Goal: Task Accomplishment & Management: Use online tool/utility

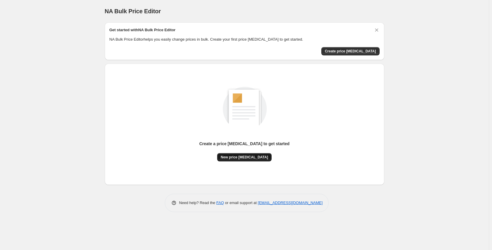
click at [260, 157] on span "New price change job" at bounding box center [244, 157] width 47 height 5
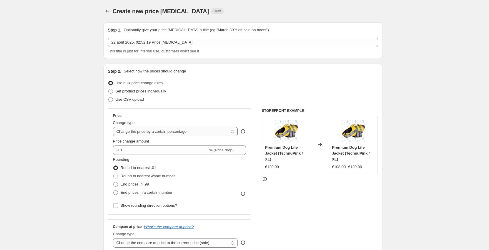
click at [163, 134] on select "Change the price to a certain amount Change the price by a certain amount Chang…" at bounding box center [175, 131] width 125 height 9
select select "margin"
type input "50"
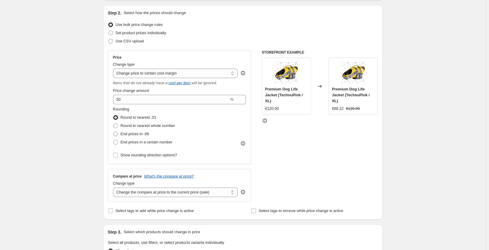
scroll to position [52, 0]
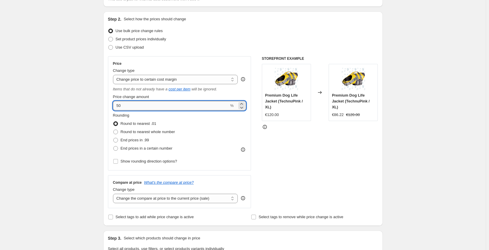
click at [151, 108] on input "50" at bounding box center [171, 105] width 116 height 9
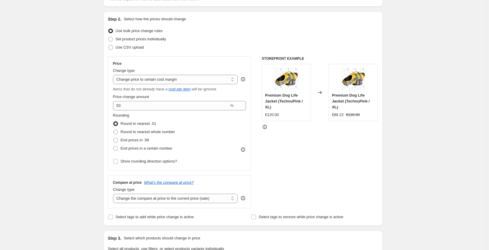
click at [85, 119] on div "Create new price change job. This page is ready Create new price change job Dra…" at bounding box center [243, 246] width 486 height 596
click at [129, 140] on span "End prices in .99" at bounding box center [135, 140] width 29 height 4
click at [114, 138] on input "End prices in .99" at bounding box center [113, 138] width 0 height 0
radio input "true"
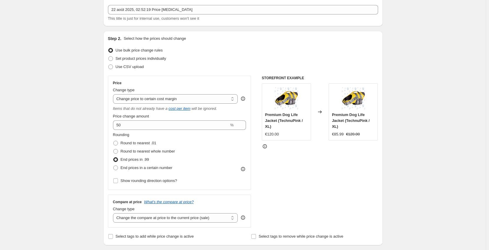
scroll to position [23, 0]
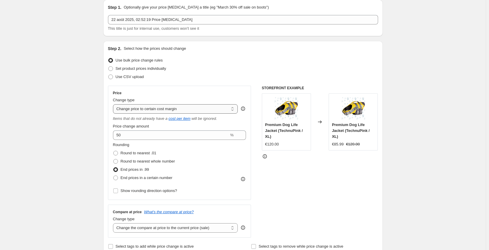
click at [141, 108] on select "Change the price to a certain amount Change the price by a certain amount Chang…" at bounding box center [175, 108] width 125 height 9
select select "pc"
click at [114, 104] on select "Change the price to a certain amount Change the price by a certain amount Chang…" at bounding box center [175, 108] width 125 height 9
click at [153, 136] on input "50" at bounding box center [171, 134] width 116 height 9
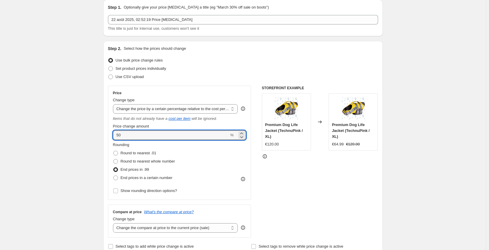
drag, startPoint x: 158, startPoint y: 137, endPoint x: 110, endPoint y: 140, distance: 47.5
click at [110, 140] on div "Price Change type Change the price to a certain amount Change the price by a ce…" at bounding box center [179, 143] width 143 height 114
click at [213, 137] on input "300" at bounding box center [171, 134] width 116 height 9
click at [229, 152] on div "Rounding Round to nearest .01 Round to nearest whole number End prices in .99 E…" at bounding box center [179, 162] width 133 height 40
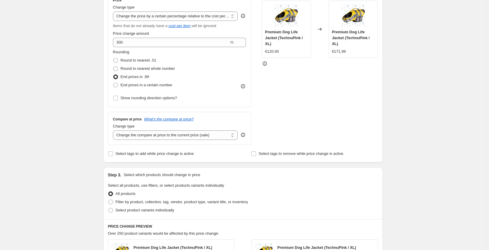
scroll to position [111, 0]
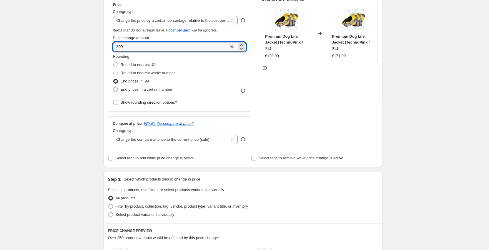
drag, startPoint x: 149, startPoint y: 48, endPoint x: 91, endPoint y: 48, distance: 58.0
click at [91, 48] on div "Create new price change job. This page is ready Create new price change job Dra…" at bounding box center [243, 187] width 486 height 596
click at [198, 40] on div "Price change amount" at bounding box center [179, 38] width 133 height 6
drag, startPoint x: 171, startPoint y: 50, endPoint x: 119, endPoint y: 49, distance: 51.2
click at [120, 49] on input "50" at bounding box center [171, 46] width 116 height 9
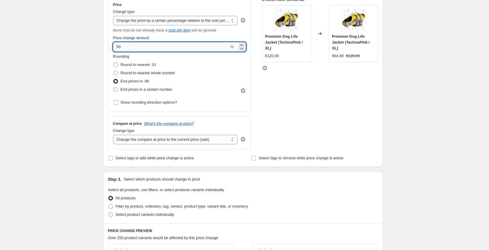
type input "5"
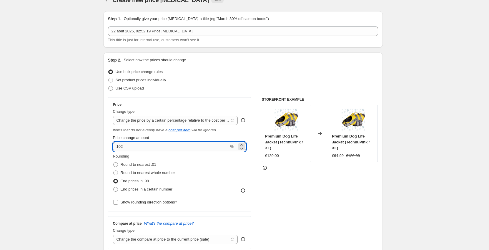
scroll to position [0, 0]
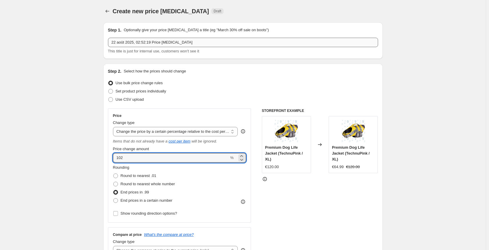
type input "102"
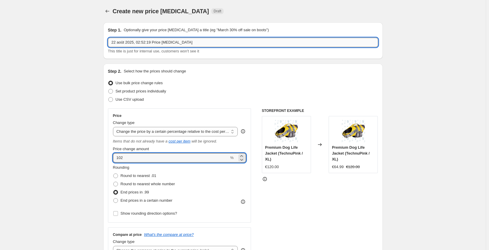
click at [167, 45] on input "22 août 2025, 02:52:19 Price change job" at bounding box center [243, 42] width 270 height 9
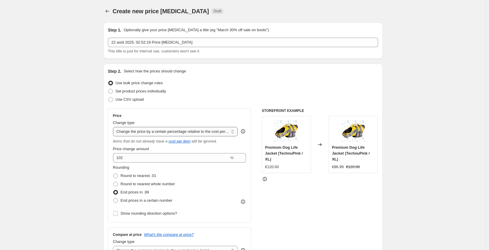
click at [168, 130] on select "Change the price to a certain amount Change the price by a certain amount Chang…" at bounding box center [175, 131] width 125 height 9
select select "to"
click at [114, 127] on select "Change the price to a certain amount Change the price by a certain amount Chang…" at bounding box center [175, 131] width 125 height 9
type input "80.00"
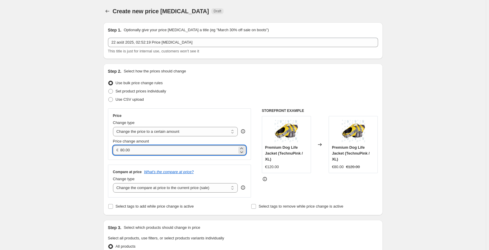
click at [154, 149] on input "80.00" at bounding box center [178, 149] width 117 height 9
click at [158, 134] on select "Change the price to a certain amount Change the price by a certain amount Chang…" at bounding box center [175, 131] width 125 height 9
click at [179, 112] on div "Price Change type Change the price to a certain amount Change the price by a ce…" at bounding box center [179, 133] width 143 height 51
click at [157, 93] on span "Set product prices individually" at bounding box center [141, 91] width 51 height 4
click at [109, 89] on input "Set product prices individually" at bounding box center [108, 89] width 0 height 0
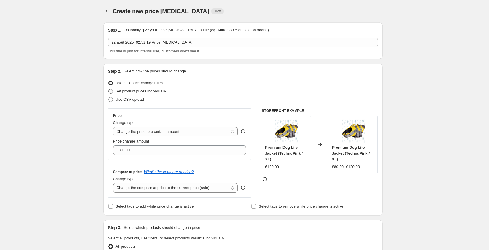
radio input "true"
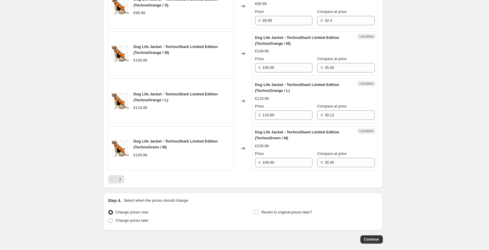
scroll to position [912, 0]
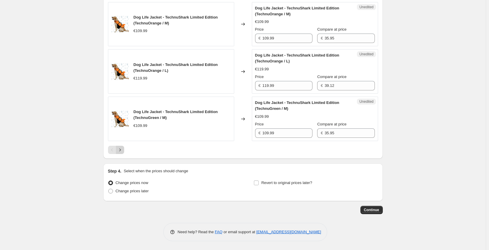
click at [124, 149] on button "Next" at bounding box center [120, 150] width 8 height 8
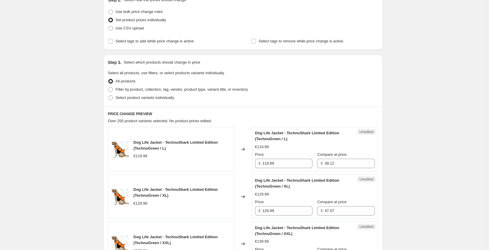
scroll to position [59, 0]
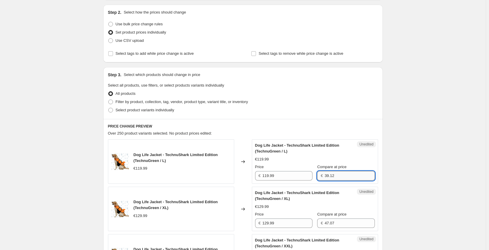
click at [340, 174] on input "39.12" at bounding box center [350, 175] width 50 height 9
click at [334, 139] on div "Unedited Dog Life Jacket - TechnuShark Limited Edition (TechnuGreen / L) €119.9…" at bounding box center [315, 161] width 126 height 44
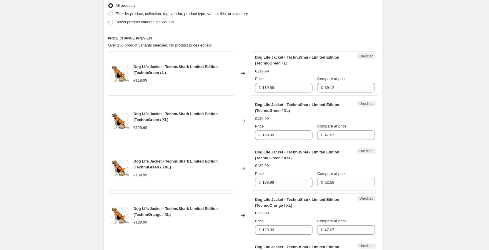
scroll to position [147, 0]
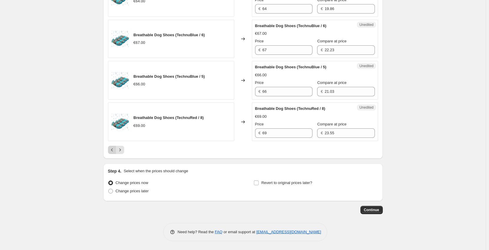
click at [112, 150] on icon "Previous" at bounding box center [112, 150] width 6 height 6
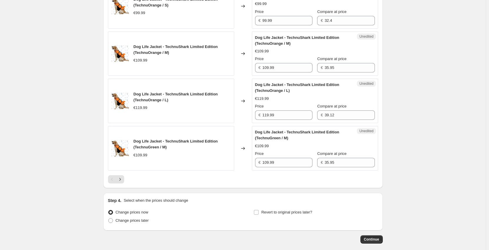
scroll to position [912, 0]
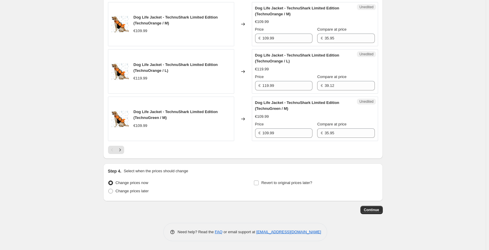
click at [112, 149] on div "Pagination" at bounding box center [112, 150] width 8 height 8
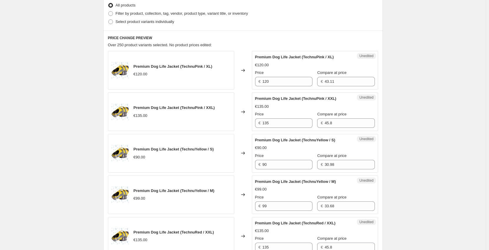
scroll to position [29, 0]
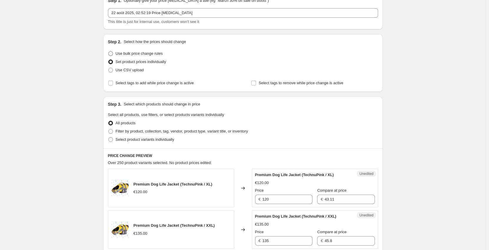
click at [137, 54] on span "Use bulk price change rules" at bounding box center [139, 53] width 47 height 4
click at [109, 51] on input "Use bulk price change rules" at bounding box center [108, 51] width 0 height 0
radio input "true"
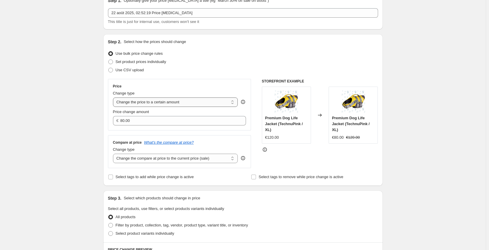
click at [153, 104] on select "Change the price to a certain amount Change the price by a certain amount Chang…" at bounding box center [175, 101] width 125 height 9
select select "pc"
type input "50"
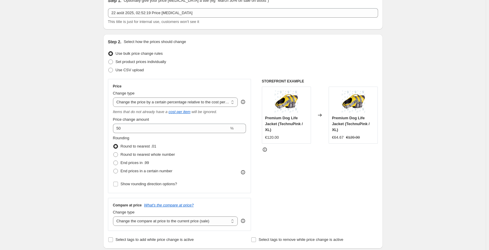
click at [322, 112] on icon at bounding box center [320, 115] width 6 height 6
click at [344, 73] on div "Use CSV upload" at bounding box center [243, 70] width 270 height 8
click at [353, 101] on img at bounding box center [354, 102] width 24 height 24
click at [122, 161] on span "End prices in .99" at bounding box center [135, 162] width 29 height 4
click at [114, 161] on input "End prices in .99" at bounding box center [113, 160] width 0 height 0
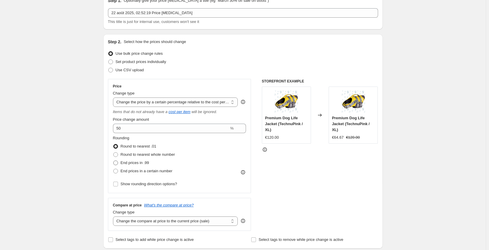
radio input "true"
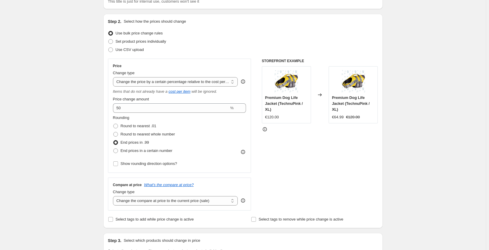
scroll to position [59, 0]
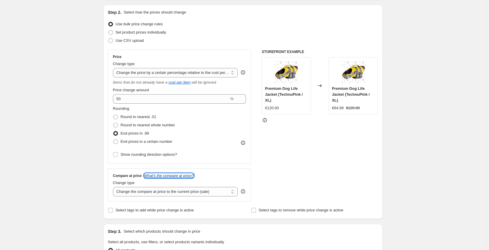
click at [179, 175] on icon "What's the compare at price?" at bounding box center [169, 175] width 50 height 4
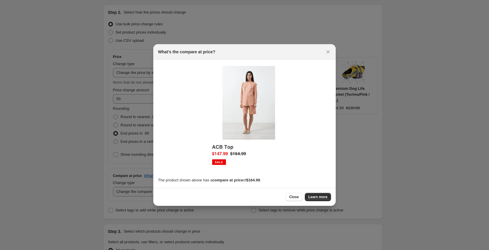
click at [91, 121] on div at bounding box center [244, 125] width 489 height 250
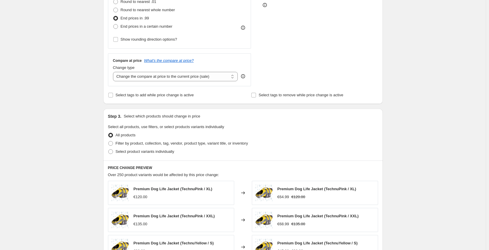
scroll to position [177, 0]
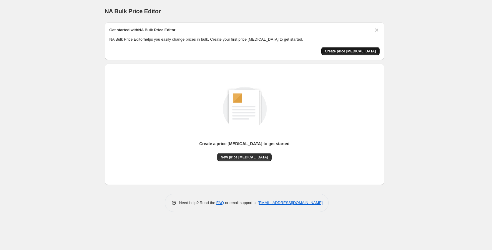
click at [352, 51] on span "Create price change job" at bounding box center [350, 51] width 51 height 5
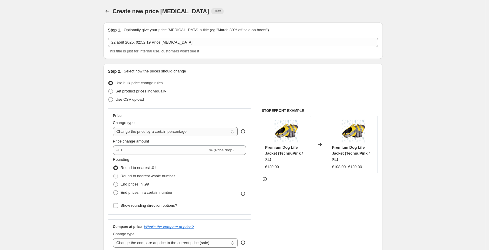
click at [147, 132] on select "Change the price to a certain amount Change the price by a certain amount Chang…" at bounding box center [175, 131] width 125 height 9
select select "margin"
type input "50"
